Goal: Obtain resource: Download file/media

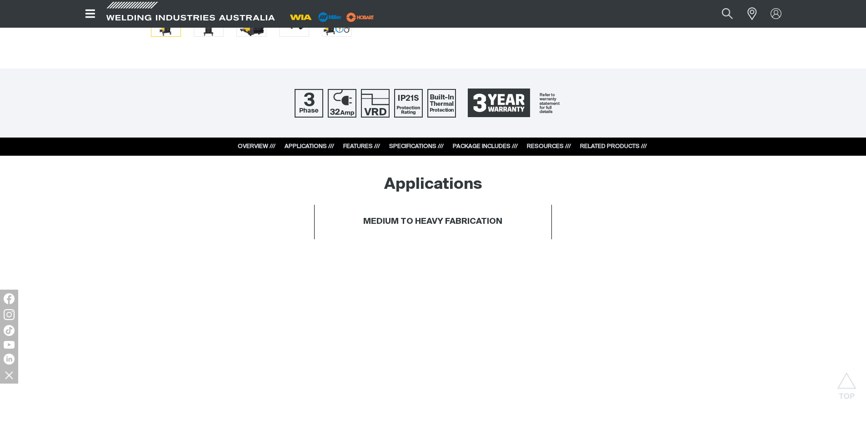
scroll to position [500, 0]
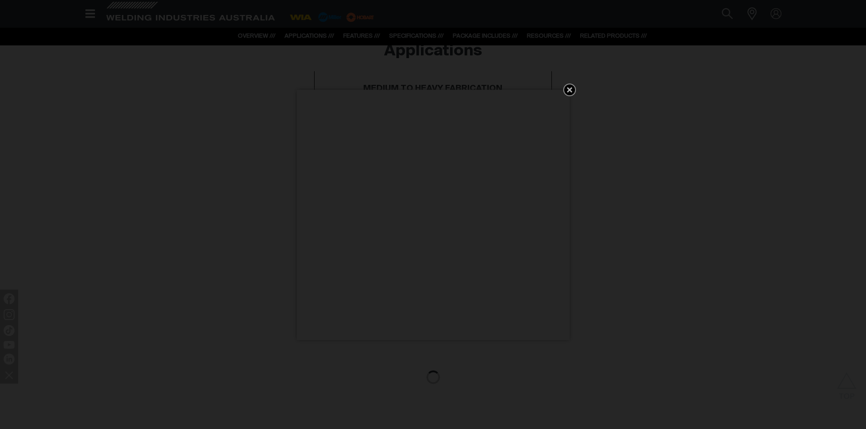
click at [573, 95] on icon "Get 5 WIA Welding Guides Free!" at bounding box center [569, 90] width 11 height 11
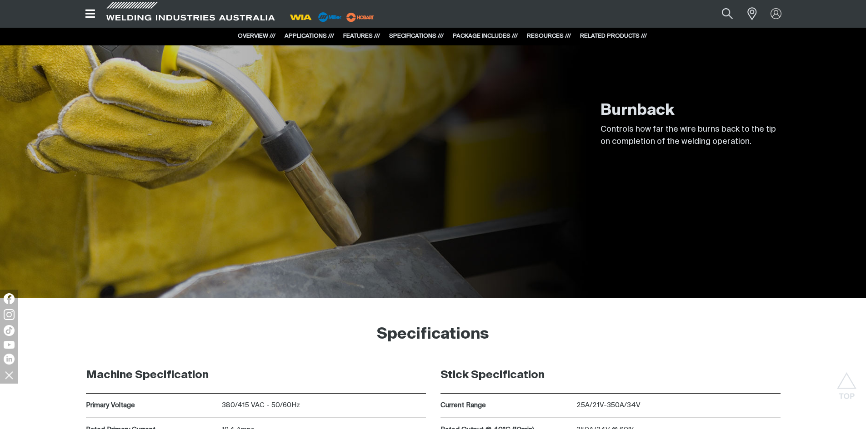
click at [549, 33] on link "RESOURCES ///" at bounding box center [549, 36] width 44 height 6
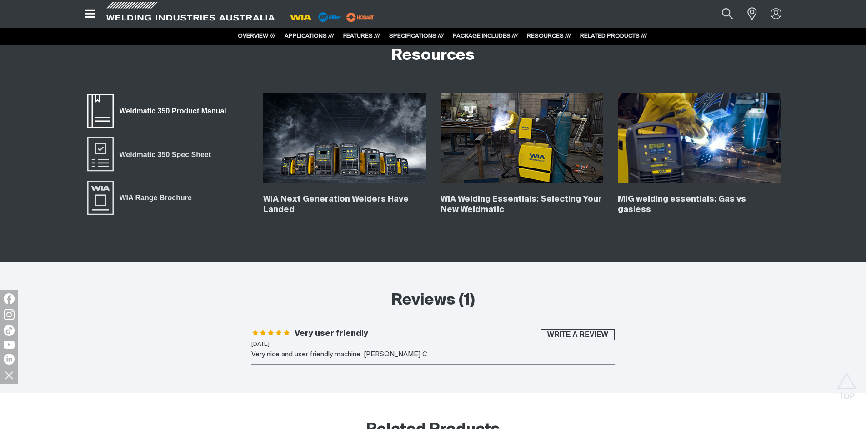
scroll to position [3525, 0]
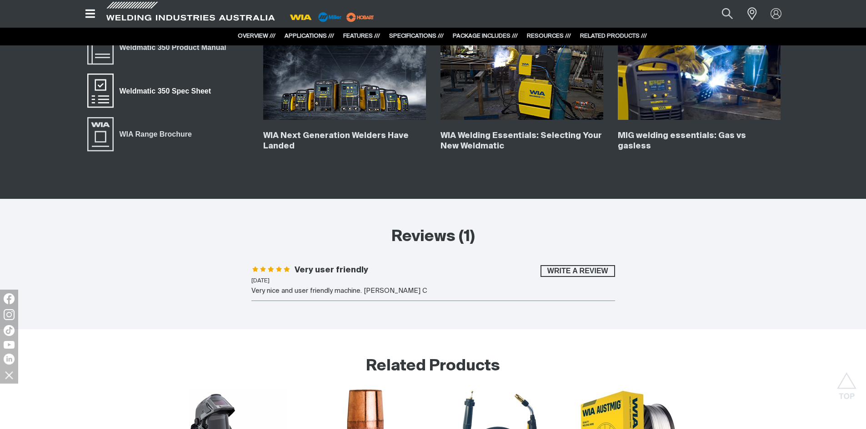
click at [194, 91] on span "Weldmatic 350 Spec Sheet" at bounding box center [165, 91] width 103 height 12
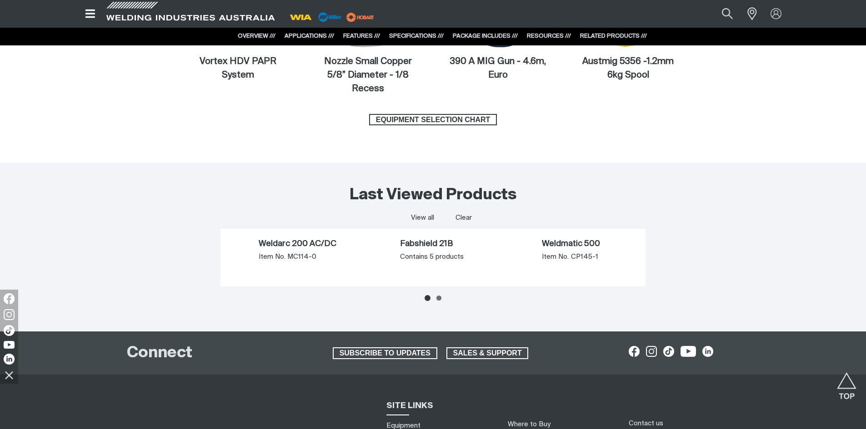
scroll to position [4025, 0]
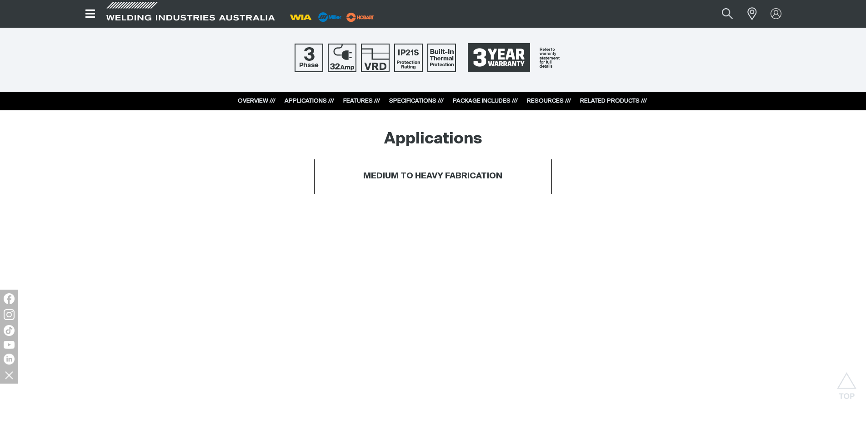
click at [538, 99] on link "RESOURCES ///" at bounding box center [549, 101] width 44 height 6
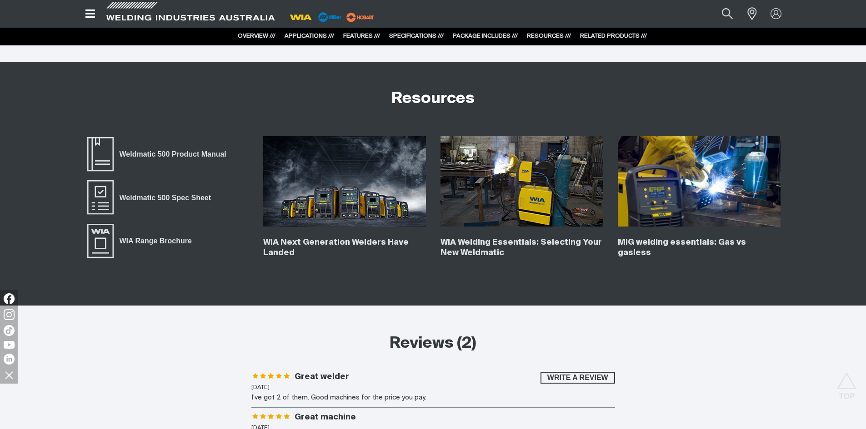
scroll to position [3431, 0]
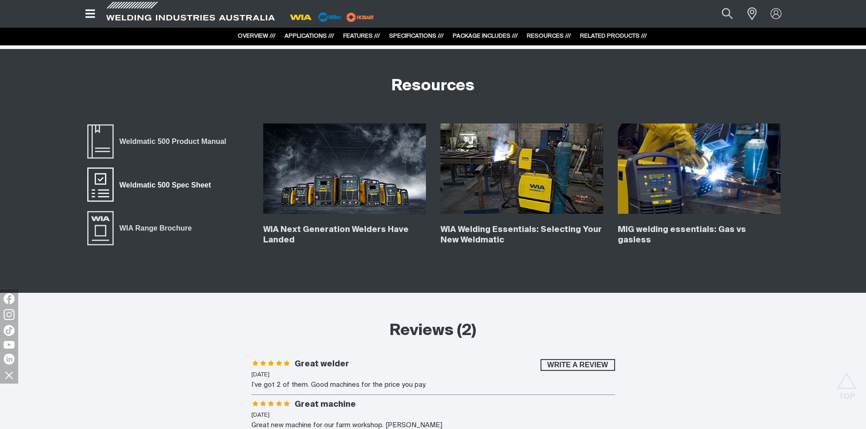
click at [183, 184] on span "Weldmatic 500 Spec Sheet" at bounding box center [165, 185] width 103 height 12
click at [171, 230] on span "WIA Range Brochure" at bounding box center [156, 229] width 84 height 12
